Goal: Task Accomplishment & Management: Manage account settings

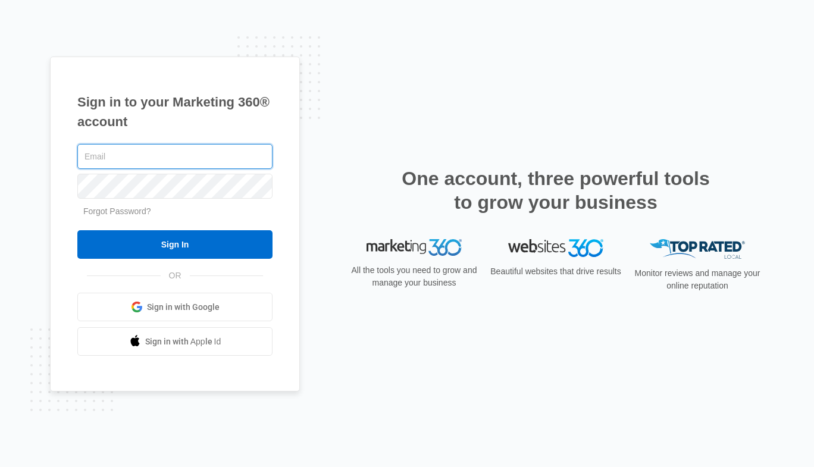
type input "[EMAIL_ADDRESS][DOMAIN_NAME]"
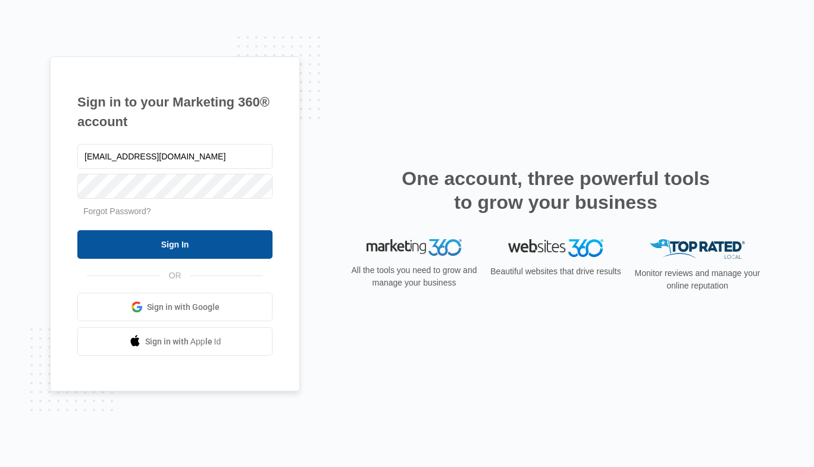
click at [218, 244] on input "Sign In" at bounding box center [174, 244] width 195 height 29
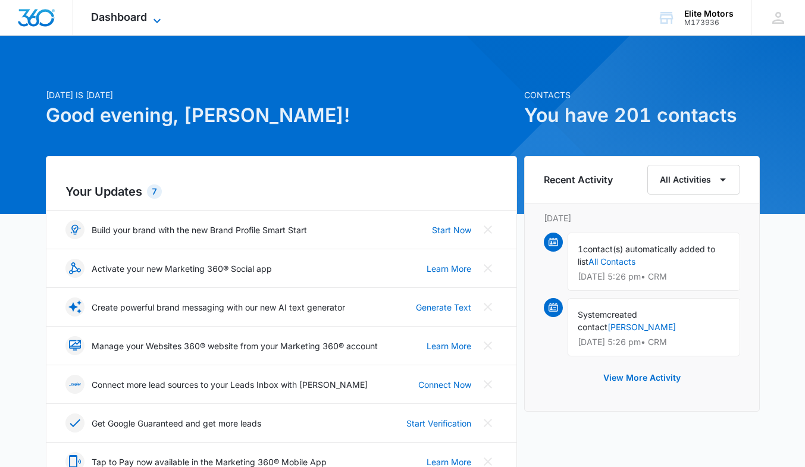
click at [147, 23] on span "Dashboard" at bounding box center [119, 17] width 56 height 12
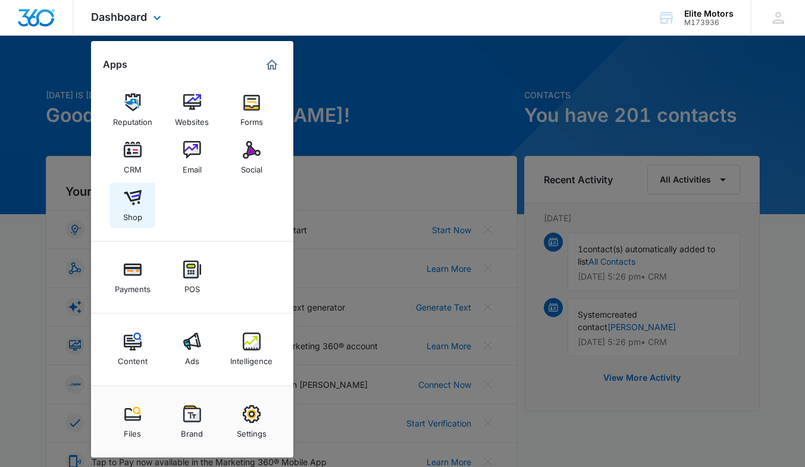
click at [135, 204] on img at bounding box center [133, 198] width 18 height 18
